Goal: Find contact information: Find contact information

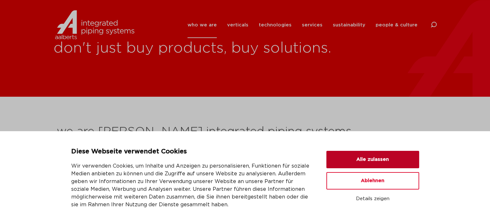
click at [371, 158] on button "Alle zulassen" at bounding box center [372, 159] width 93 height 17
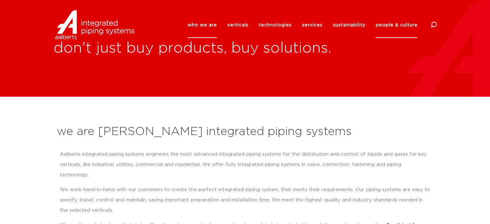
click at [399, 24] on link "people & culture" at bounding box center [397, 25] width 42 height 26
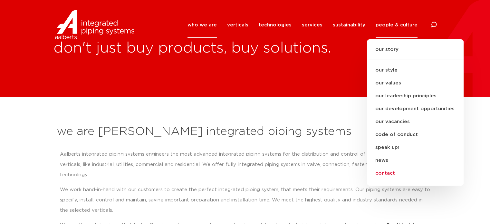
click at [382, 171] on link "contact" at bounding box center [415, 173] width 97 height 13
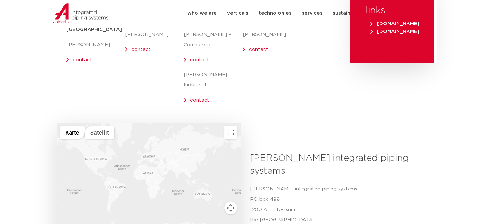
scroll to position [193, 0]
